Goal: Communication & Community: Participate in discussion

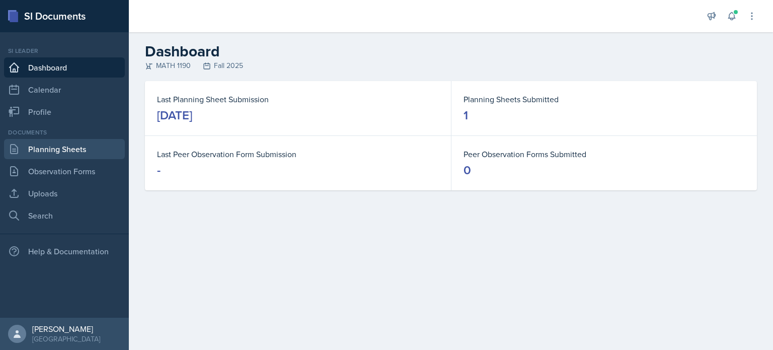
click at [80, 147] on link "Planning Sheets" at bounding box center [64, 149] width 121 height 20
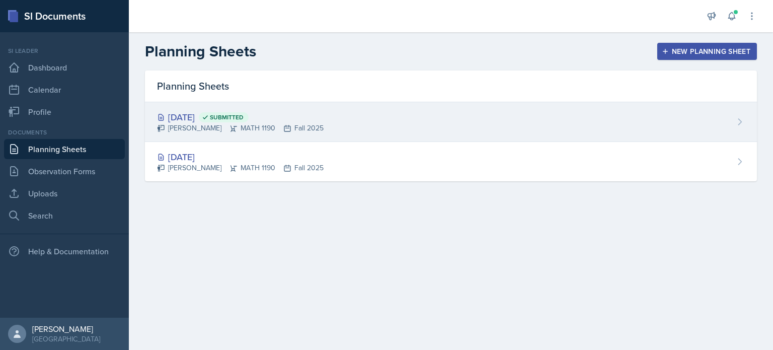
click at [288, 119] on div "Aug 27th, 2025 Submitted" at bounding box center [240, 117] width 167 height 14
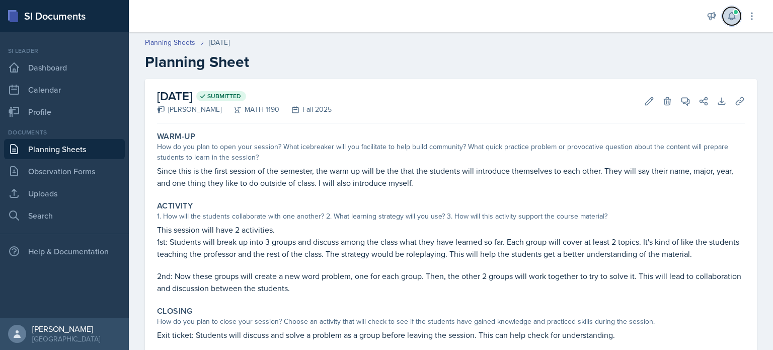
click at [732, 18] on icon at bounding box center [732, 17] width 7 height 8
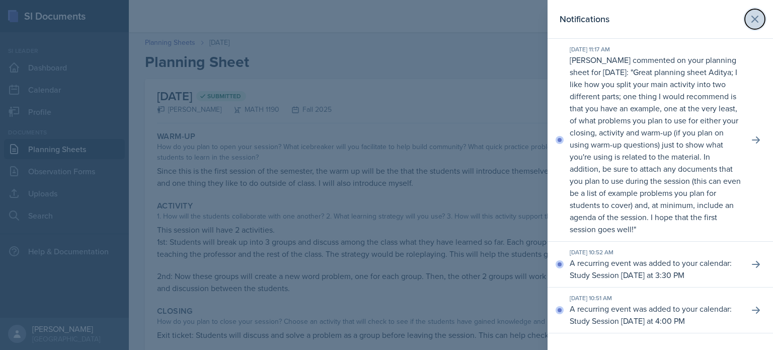
click at [754, 20] on icon at bounding box center [755, 19] width 6 height 6
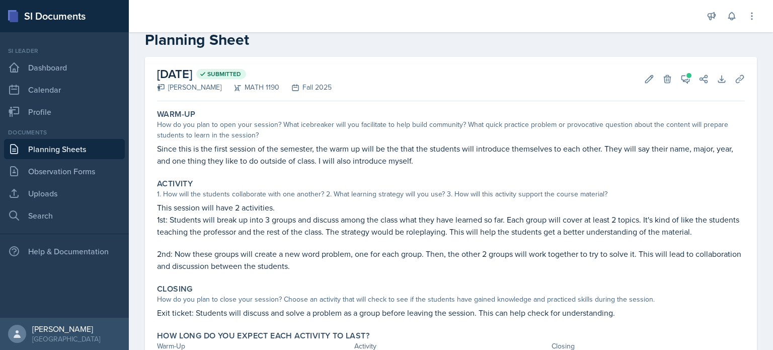
scroll to position [22, 0]
click at [682, 81] on icon at bounding box center [686, 80] width 8 height 8
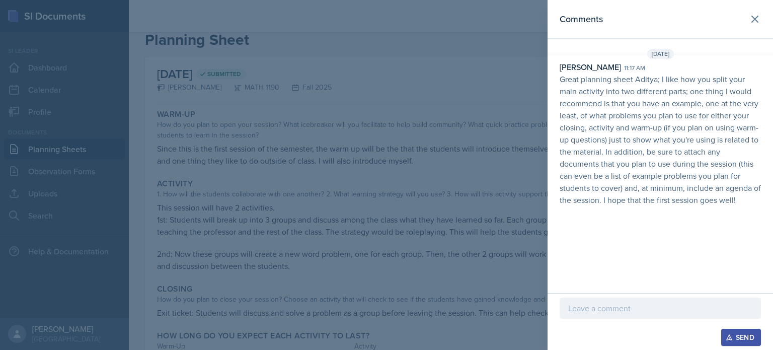
click at [632, 308] on p at bounding box center [660, 308] width 184 height 12
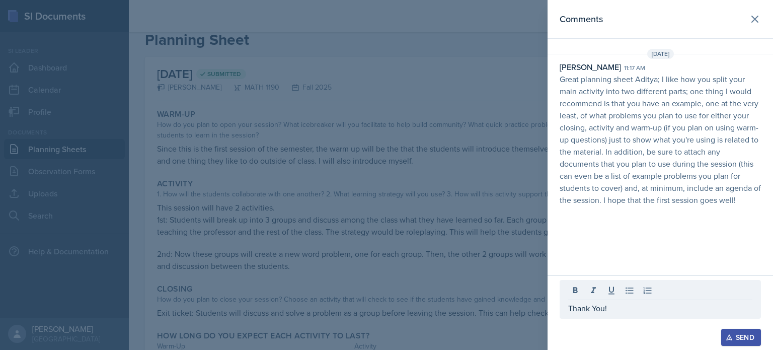
click at [748, 344] on button "Send" at bounding box center [742, 337] width 40 height 17
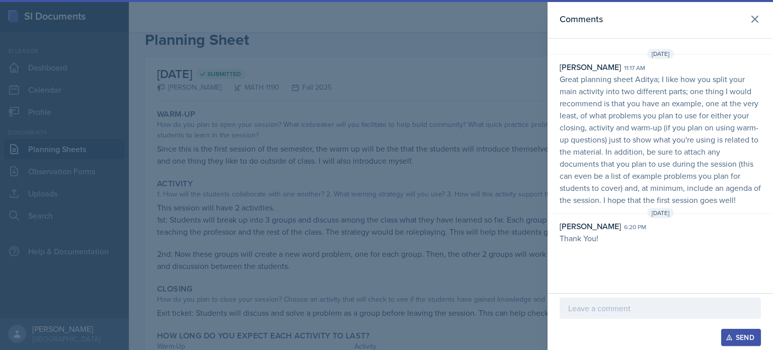
click at [534, 252] on div at bounding box center [386, 175] width 773 height 350
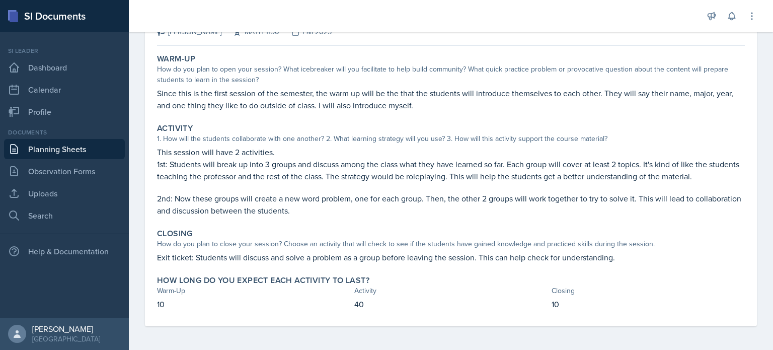
scroll to position [0, 0]
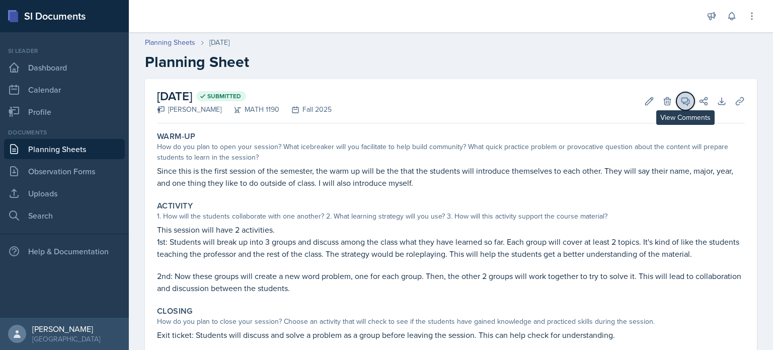
click at [677, 94] on button "View Comments" at bounding box center [686, 101] width 18 height 18
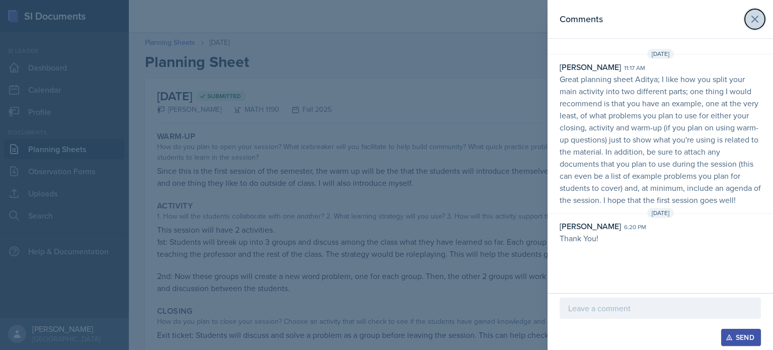
click at [759, 15] on icon at bounding box center [755, 19] width 12 height 12
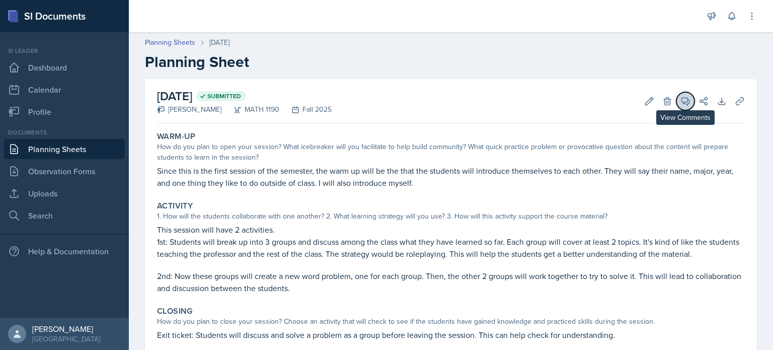
click at [682, 98] on icon at bounding box center [686, 102] width 8 height 8
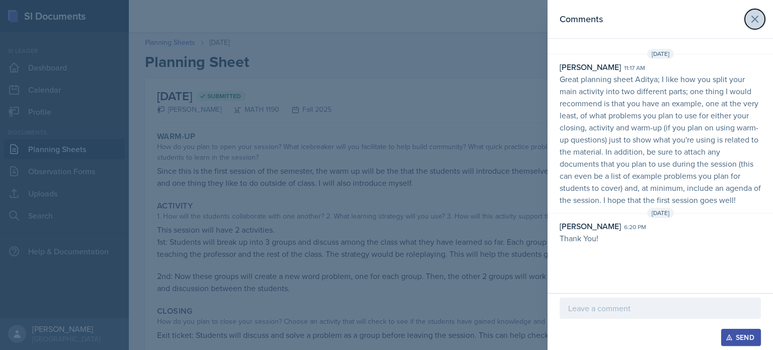
click at [760, 13] on icon at bounding box center [755, 19] width 12 height 12
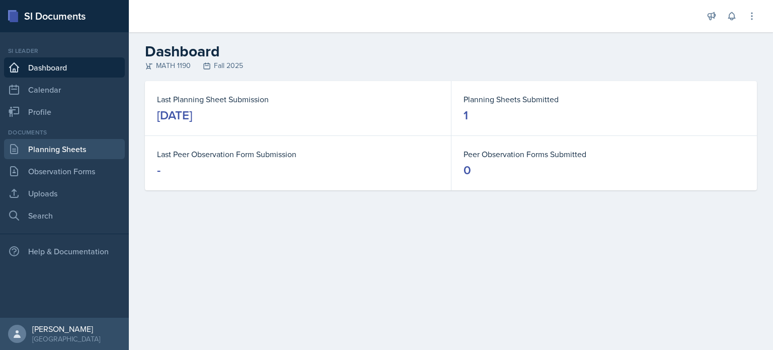
click at [66, 145] on link "Planning Sheets" at bounding box center [64, 149] width 121 height 20
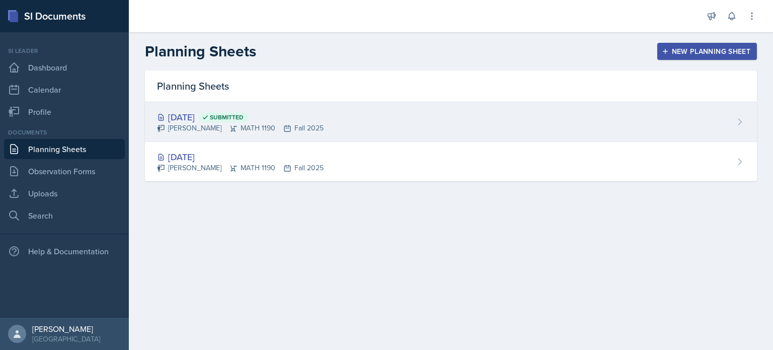
click at [284, 126] on icon at bounding box center [287, 128] width 6 height 6
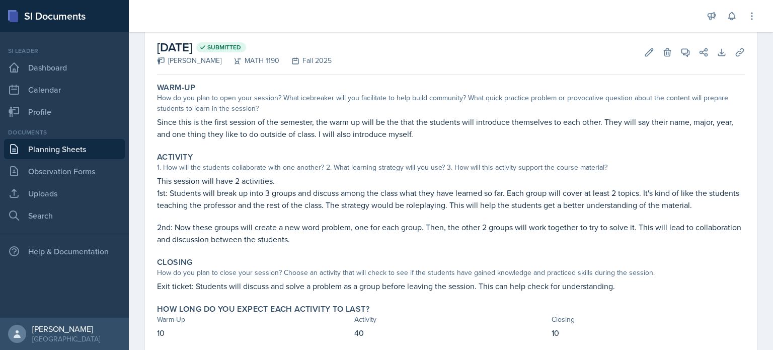
scroll to position [78, 0]
